Goal: Task Accomplishment & Management: Complete application form

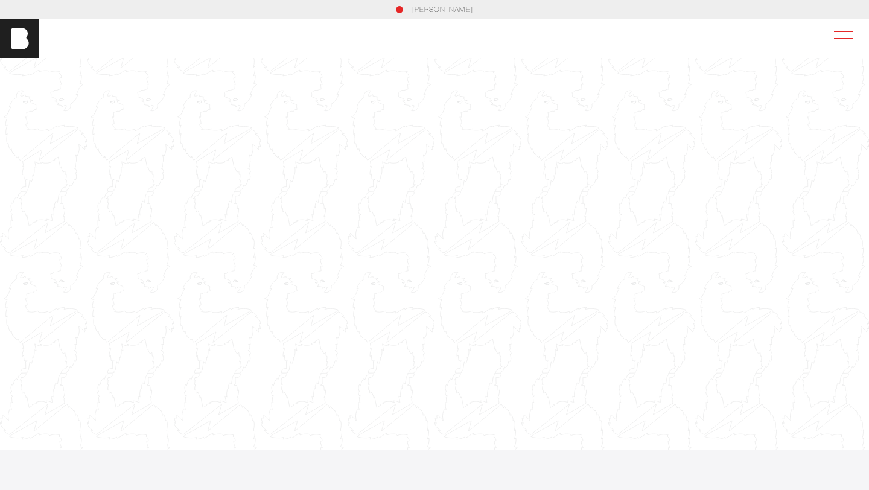
click at [840, 40] on span at bounding box center [841, 39] width 28 height 22
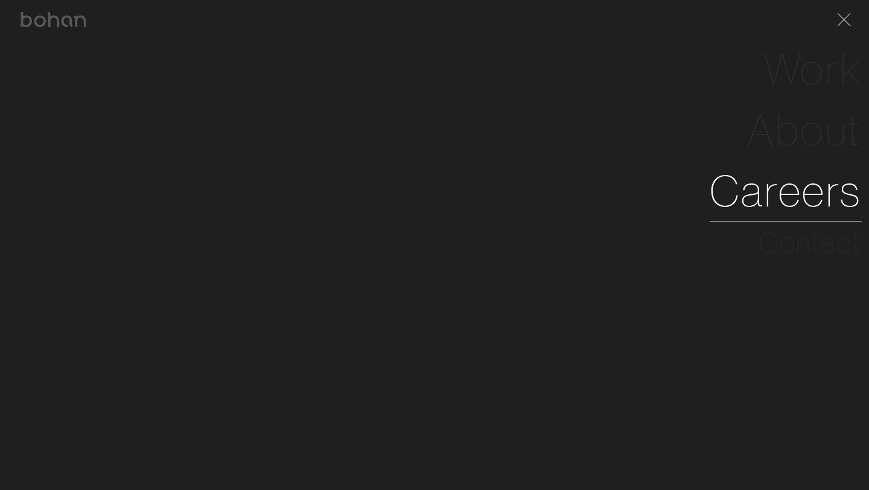
click at [802, 190] on link "Careers" at bounding box center [785, 190] width 152 height 61
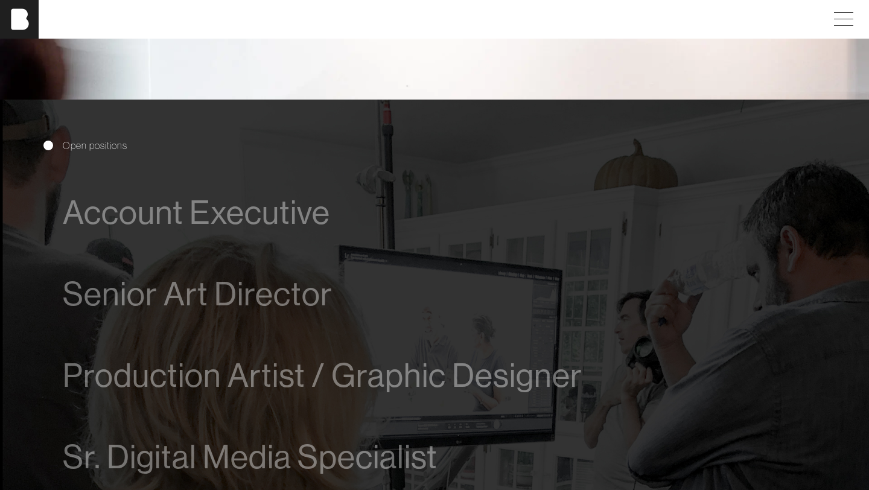
scroll to position [569, 0]
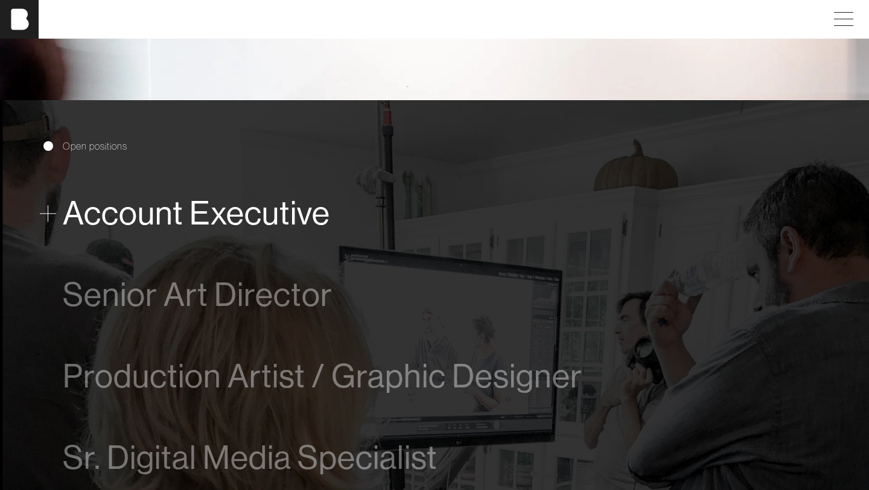
click at [248, 222] on span "Account Executive" at bounding box center [196, 213] width 267 height 37
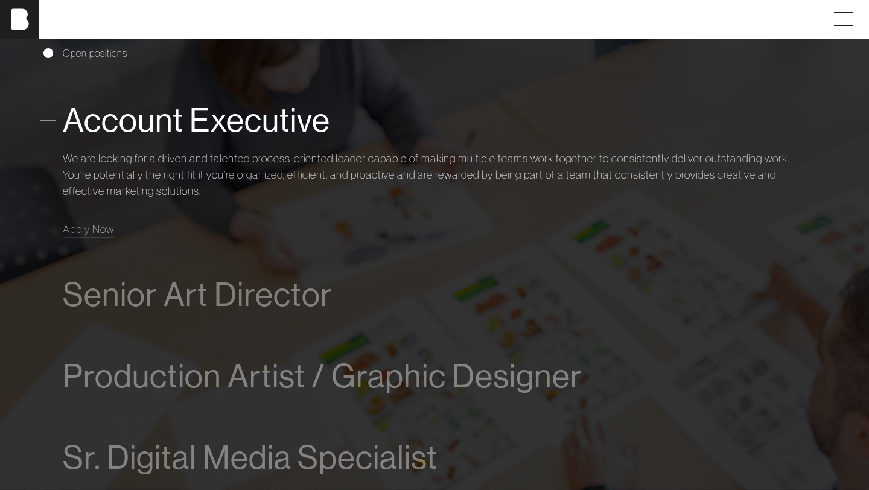
scroll to position [701, 0]
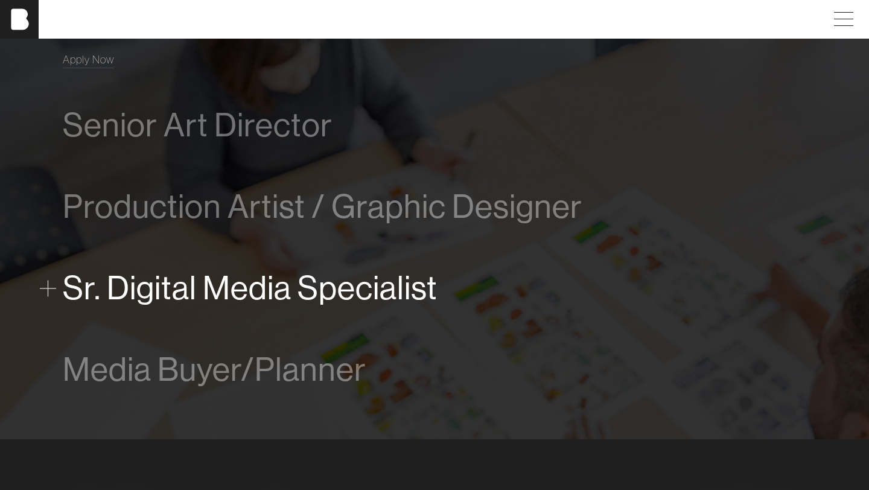
click at [236, 301] on span "Sr. Digital Media Specialist" at bounding box center [250, 288] width 375 height 37
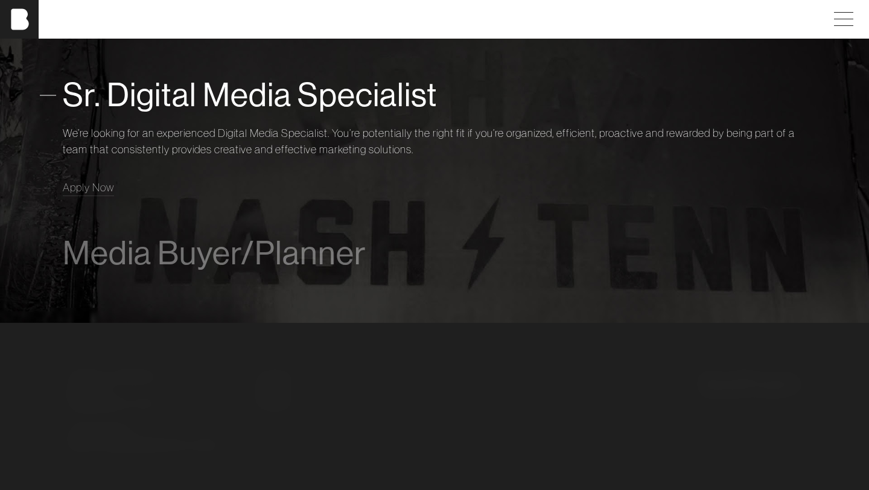
scroll to position [958, 0]
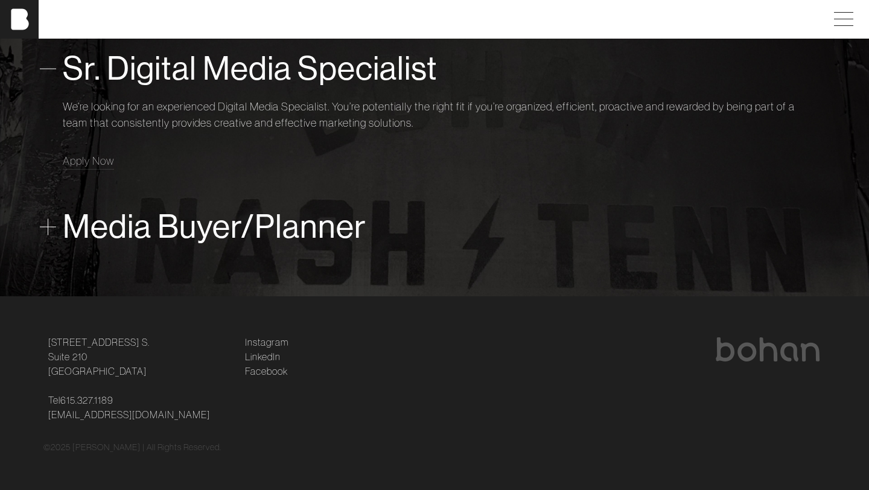
click at [236, 249] on div "Media Buyer/Planner" at bounding box center [434, 226] width 743 height 49
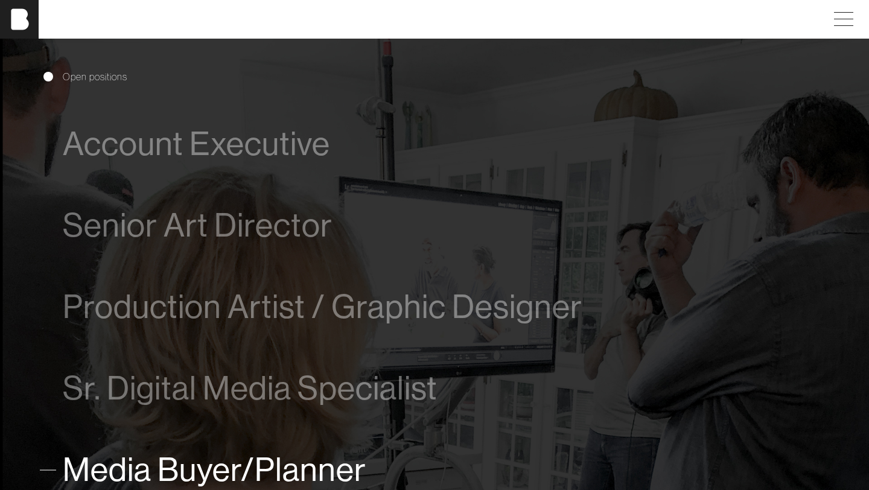
scroll to position [581, 0]
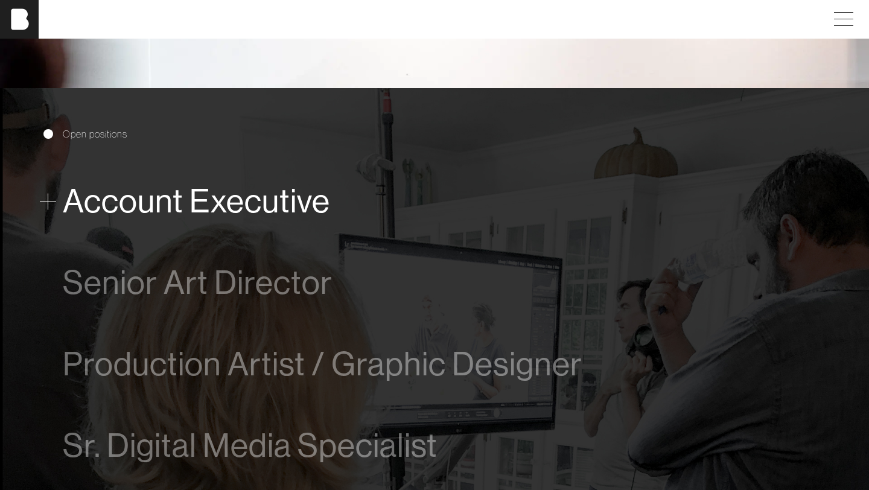
click at [235, 209] on span "Account Executive" at bounding box center [196, 201] width 267 height 37
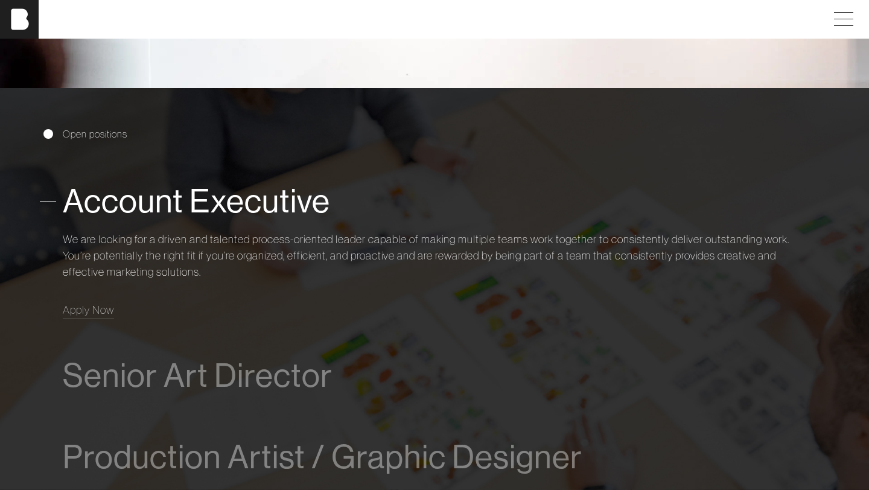
scroll to position [700, 0]
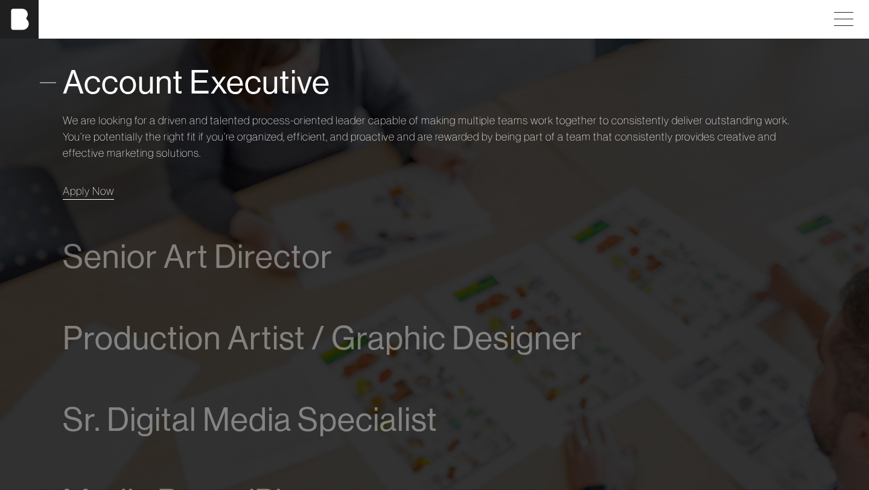
click at [93, 194] on span "Apply Now" at bounding box center [88, 191] width 51 height 14
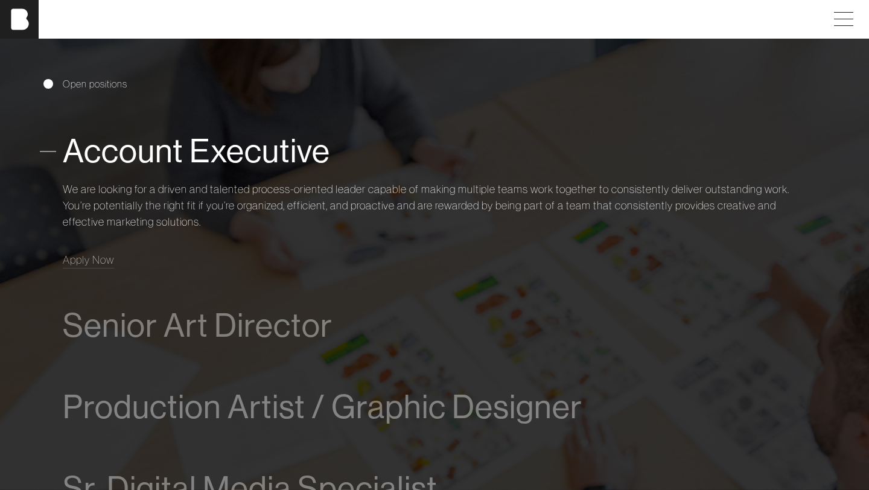
scroll to position [716, 0]
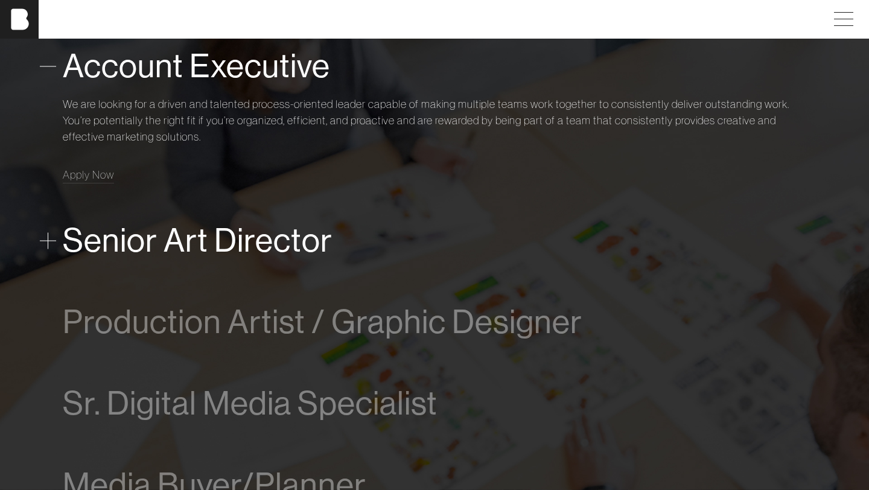
click at [282, 238] on span "Senior Art Director" at bounding box center [198, 240] width 270 height 37
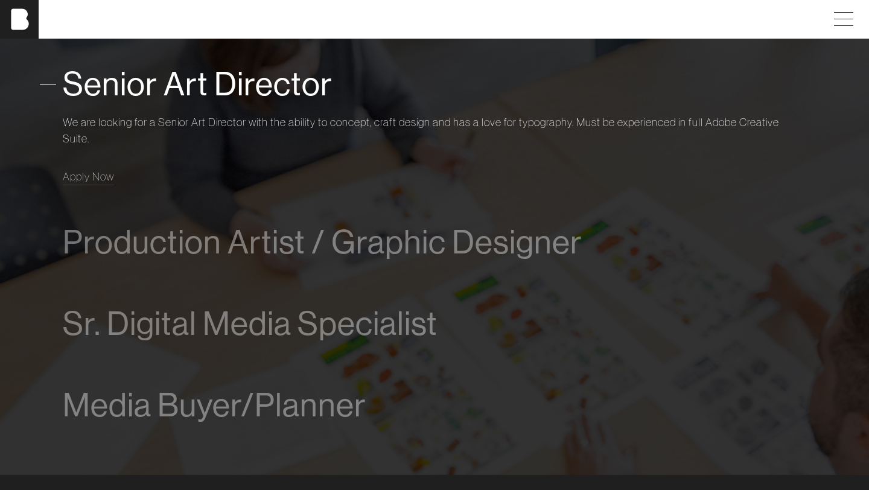
scroll to position [780, 0]
click at [272, 86] on span "Senior Art Director" at bounding box center [198, 83] width 270 height 37
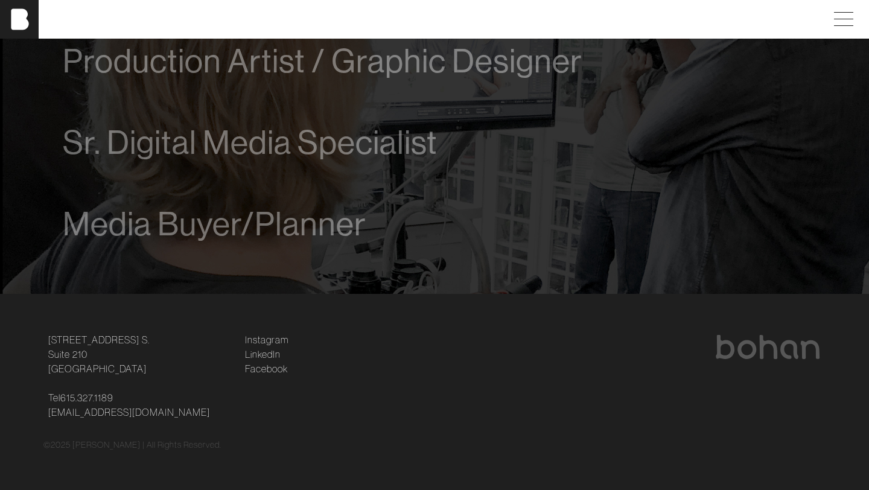
scroll to position [0, 0]
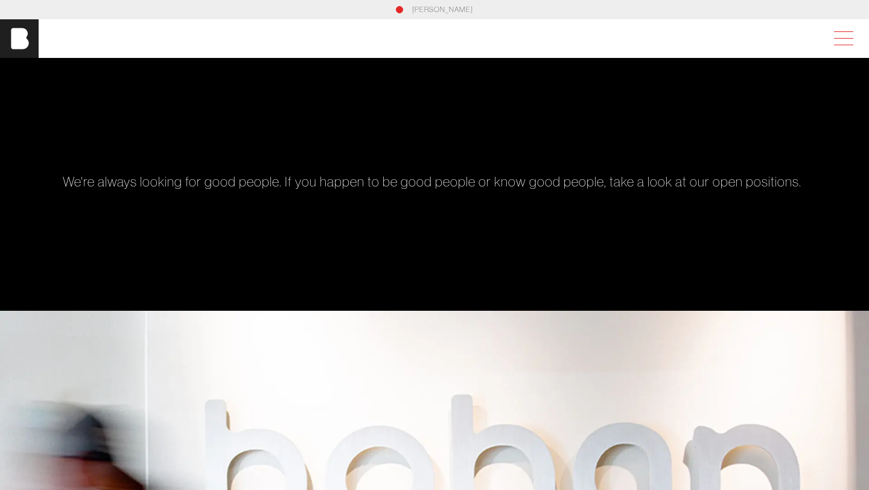
click at [844, 42] on span at bounding box center [841, 39] width 28 height 22
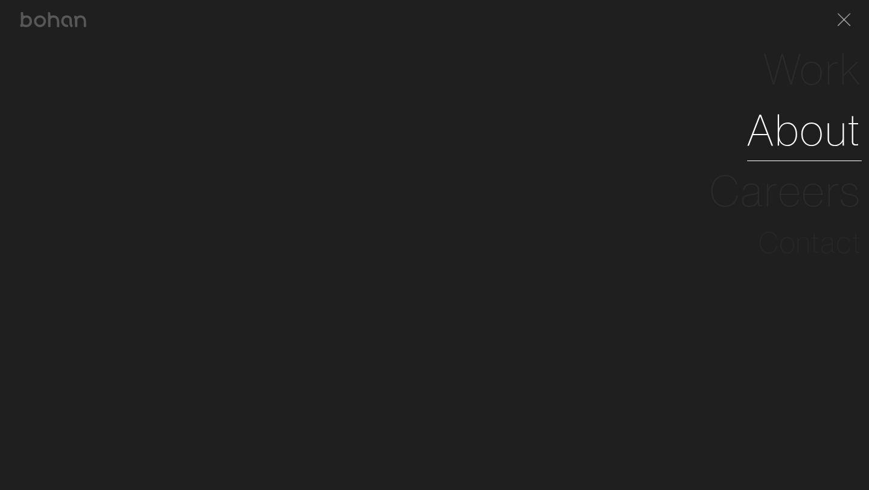
click at [796, 127] on link "About" at bounding box center [804, 130] width 115 height 61
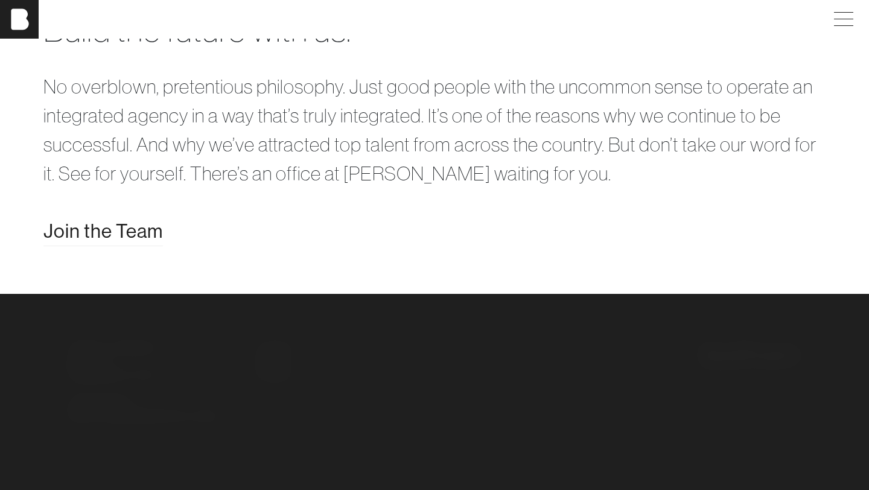
scroll to position [2369, 0]
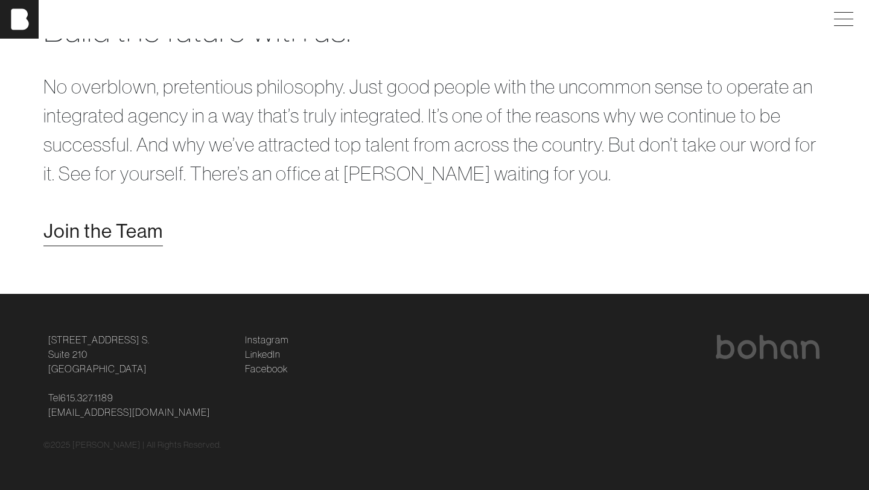
click at [138, 227] on span "Join the Team" at bounding box center [102, 231] width 119 height 29
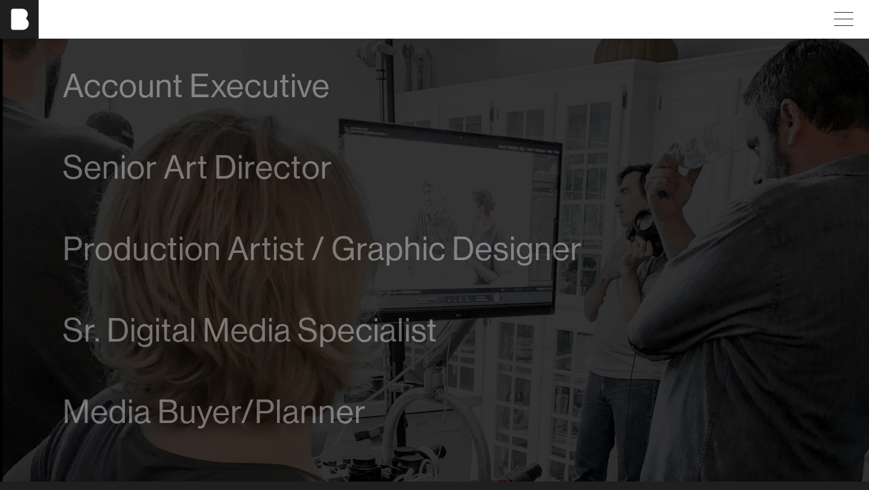
scroll to position [697, 0]
